Goal: Information Seeking & Learning: Learn about a topic

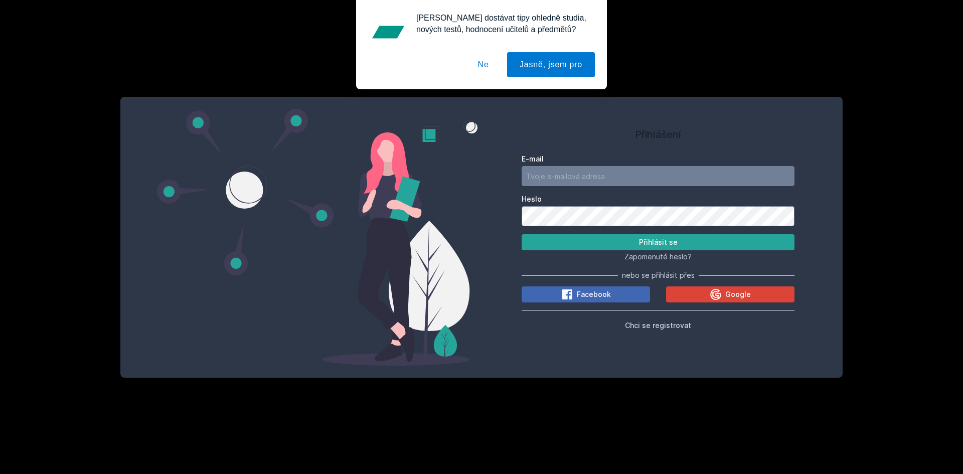
click at [486, 68] on button "Ne" at bounding box center [483, 64] width 36 height 25
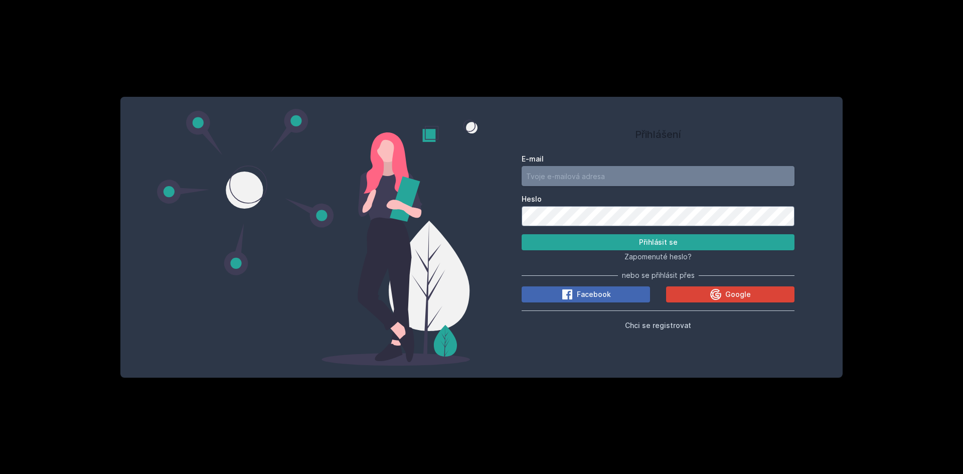
click at [603, 177] on input "E-mail" at bounding box center [657, 176] width 273 height 20
type input "[PERSON_NAME][EMAIL_ADDRESS][PERSON_NAME][DOMAIN_NAME]"
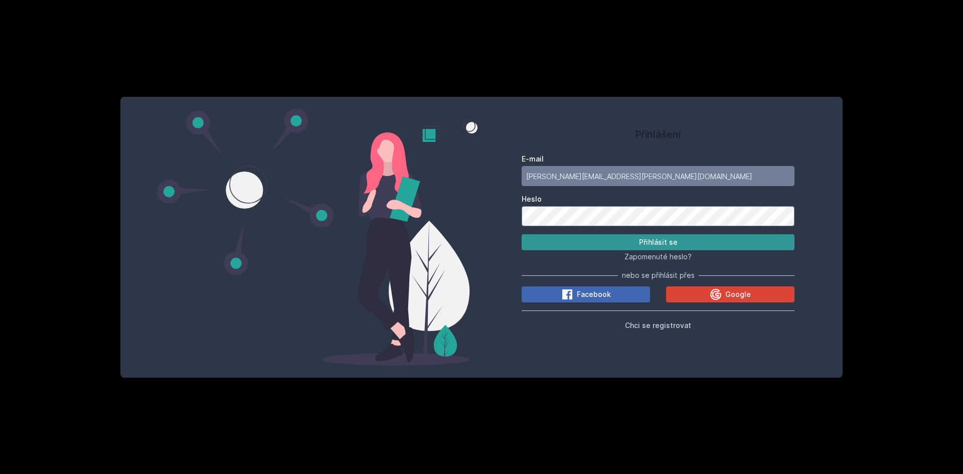
click at [674, 241] on button "Přihlásit se" at bounding box center [657, 242] width 273 height 16
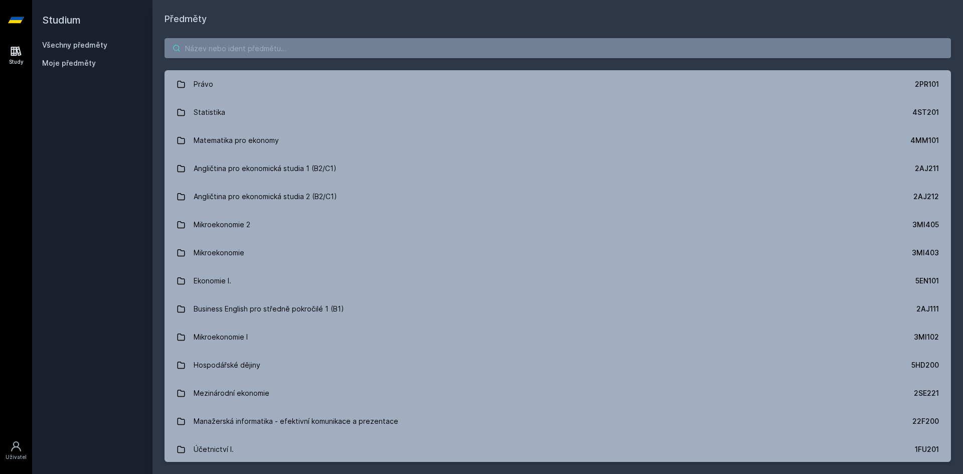
click at [297, 44] on input "search" at bounding box center [557, 48] width 786 height 20
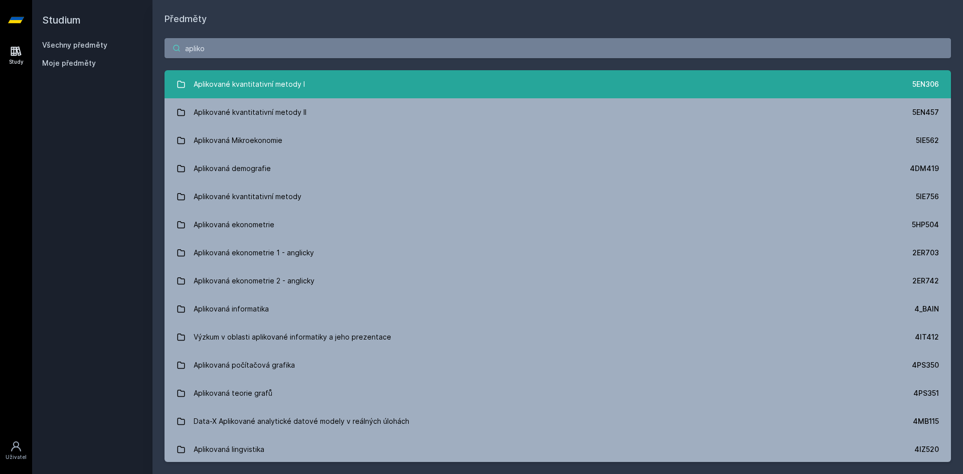
type input "apliko"
click at [301, 88] on div "Aplikované kvantitativní metody I" at bounding box center [249, 84] width 111 height 20
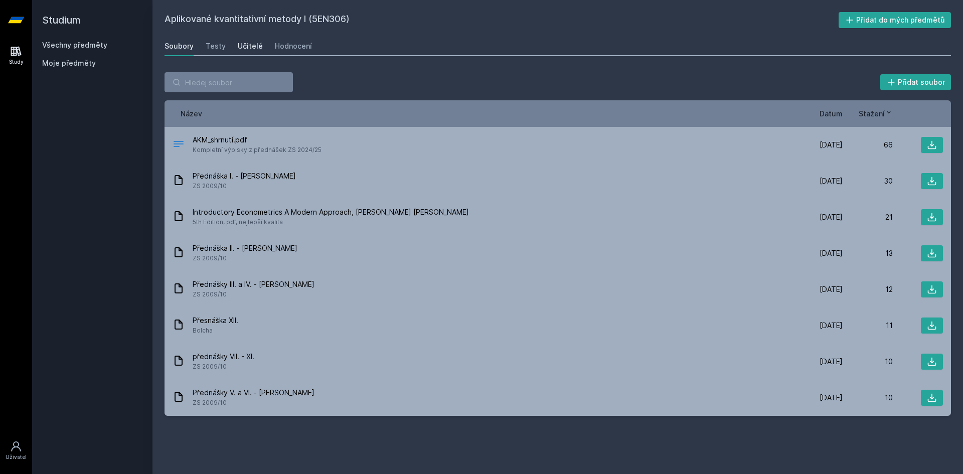
click at [238, 43] on div "Učitelé" at bounding box center [250, 46] width 25 height 10
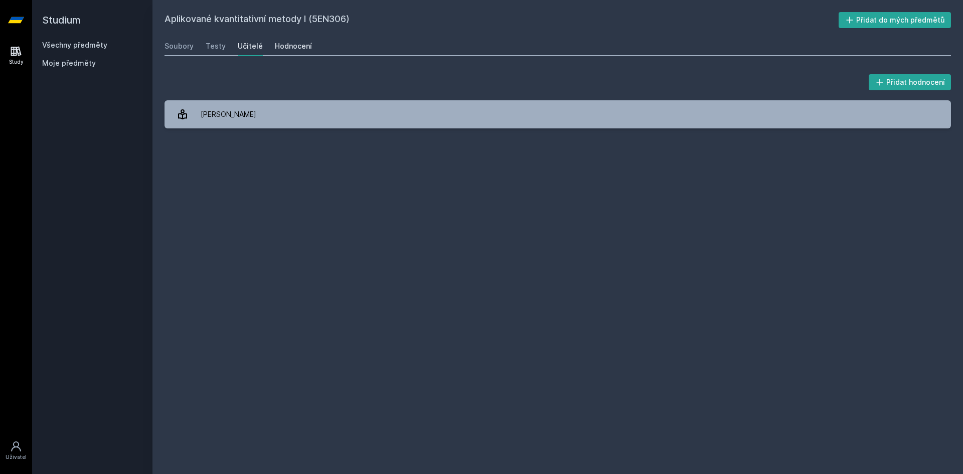
click at [279, 44] on div "Hodnocení" at bounding box center [293, 46] width 37 height 10
